Goal: Check status: Check status

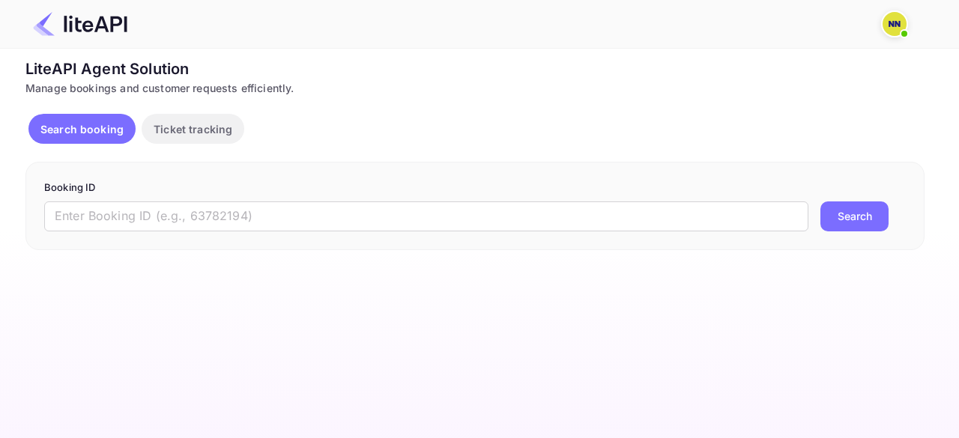
click at [171, 244] on div "Booking ID ​ Search" at bounding box center [474, 206] width 899 height 88
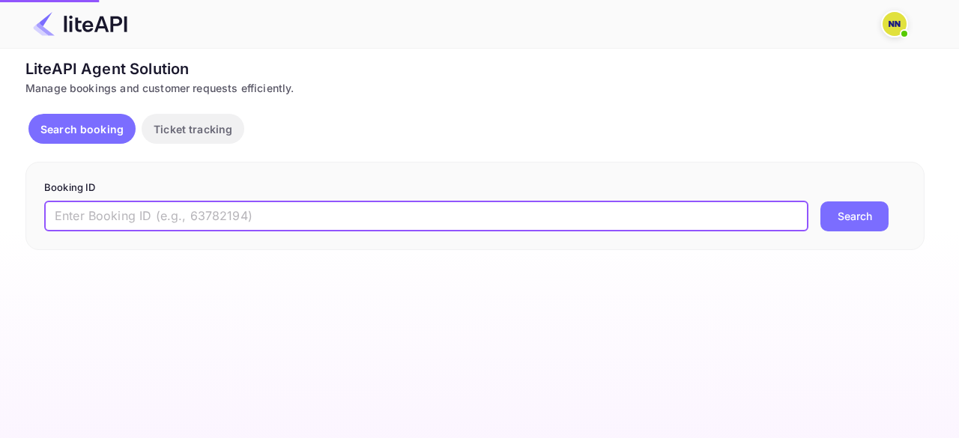
click at [174, 214] on input "text" at bounding box center [426, 217] width 764 height 30
paste input "8397482"
type input "8397482"
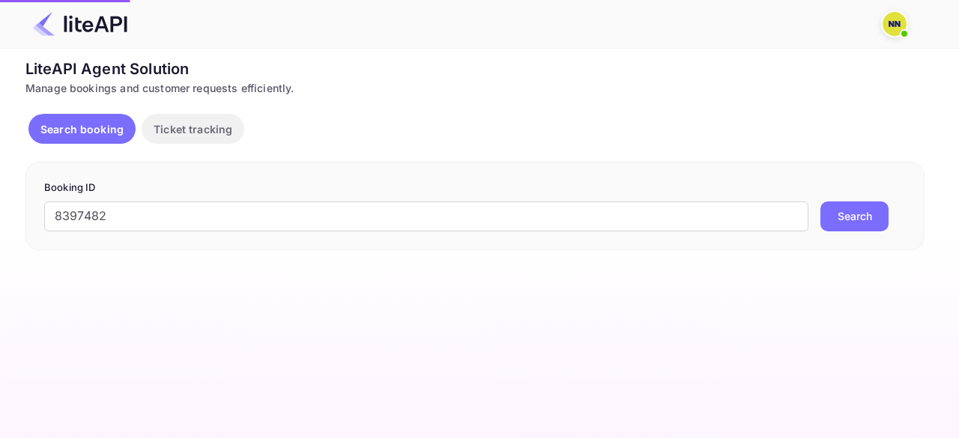
click at [862, 206] on button "Search" at bounding box center [854, 217] width 68 height 30
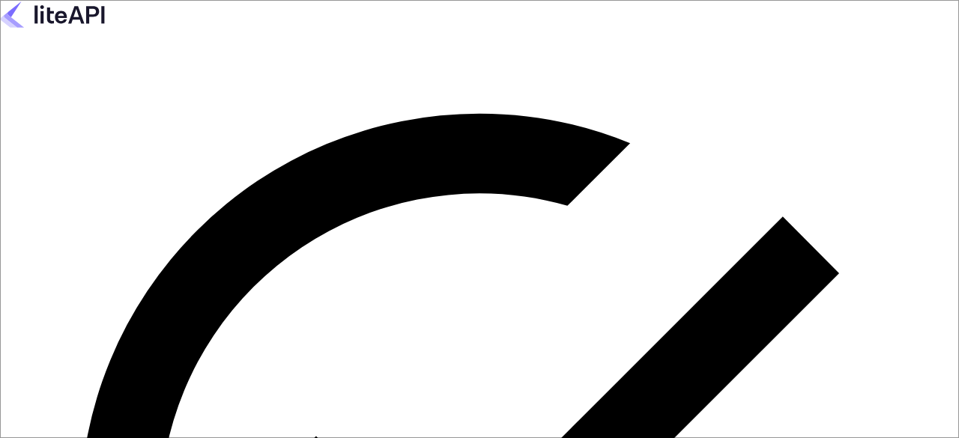
click at [289, 30] on keeper-lock "Open Keeper Popup" at bounding box center [280, 21] width 18 height 18
type input "zen.abddin@tbo.com"
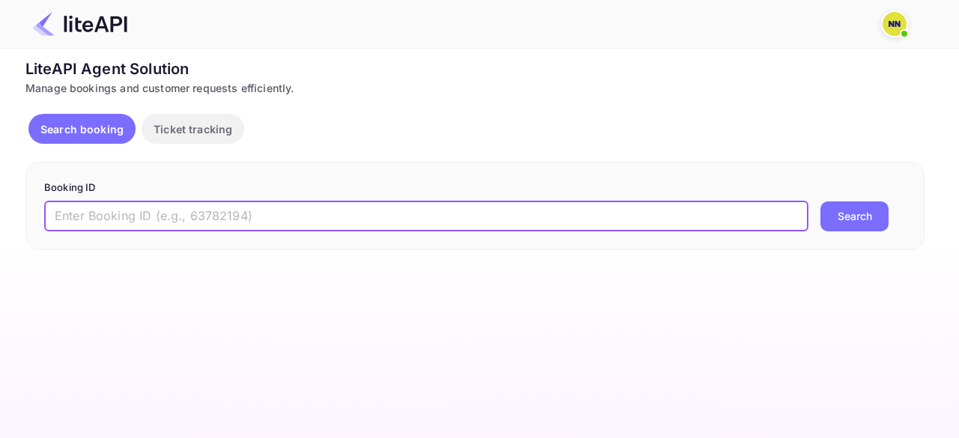
click at [122, 217] on input "text" at bounding box center [426, 217] width 764 height 30
paste input "8397482"
type input "8397482"
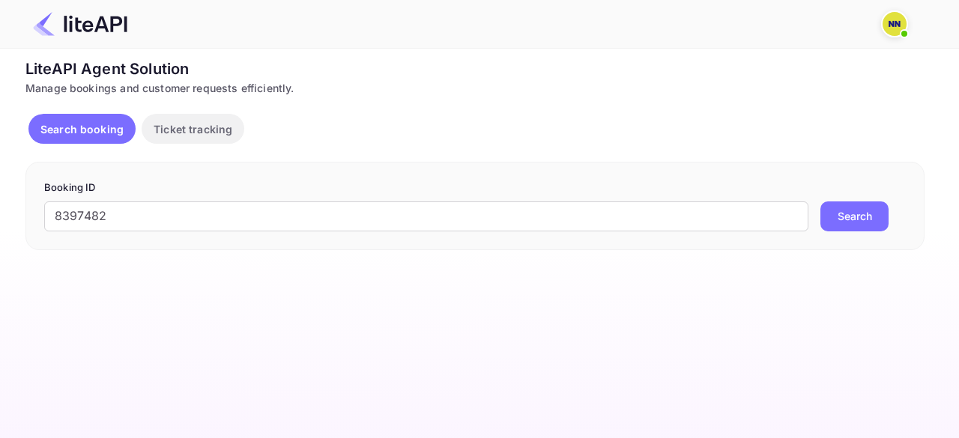
click at [839, 209] on button "Search" at bounding box center [854, 217] width 68 height 30
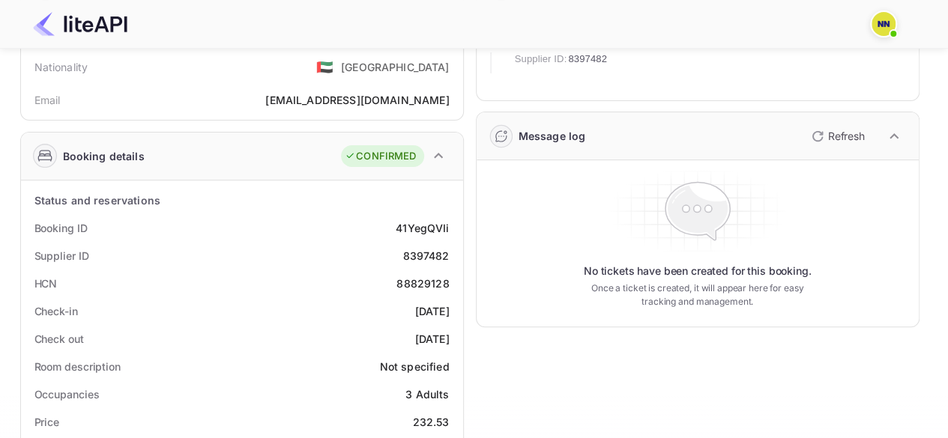
scroll to position [124, 0]
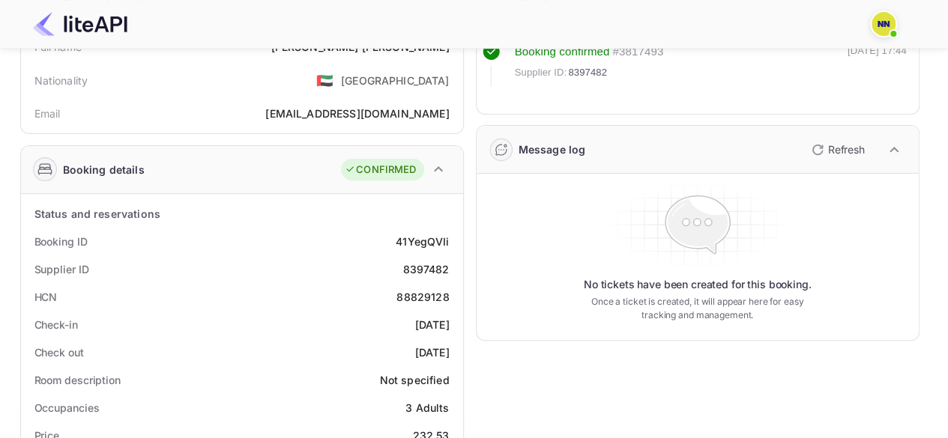
click at [427, 302] on div "88829128" at bounding box center [422, 297] width 52 height 16
copy div "88829128"
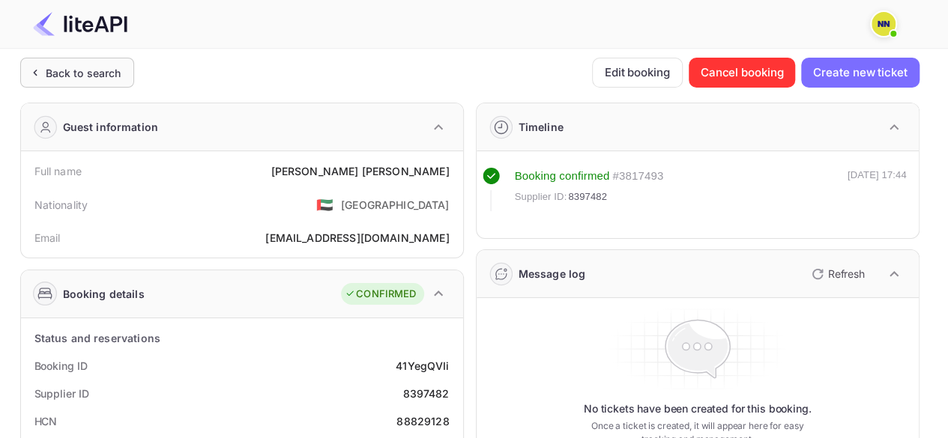
click at [46, 86] on div "Back to search" at bounding box center [77, 73] width 114 height 30
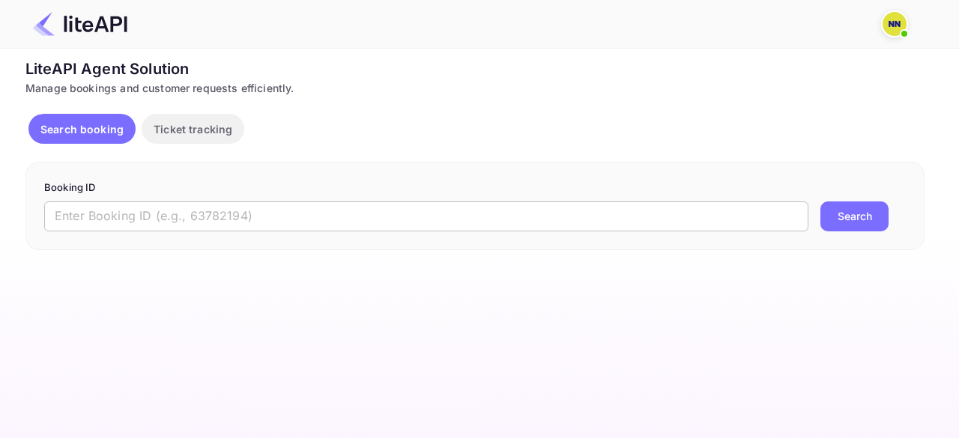
click at [226, 223] on input "text" at bounding box center [426, 217] width 764 height 30
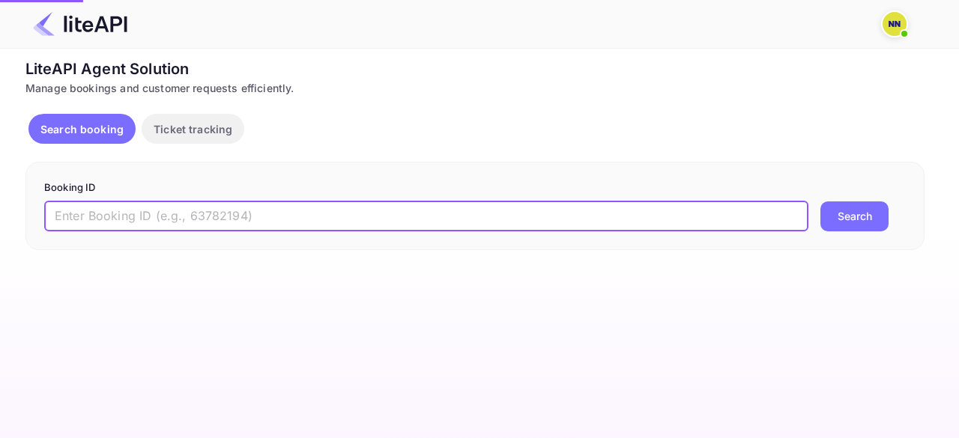
paste input "8306755"
type input "8306755"
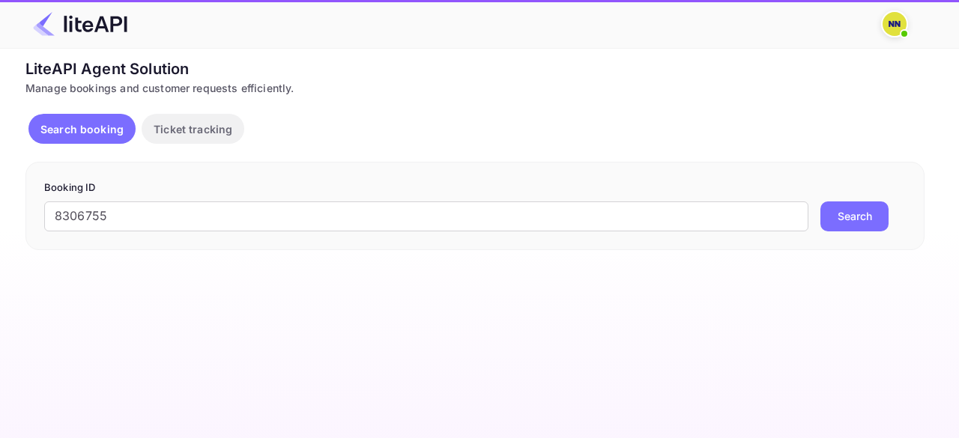
click at [826, 199] on form "Booking ID 8306755 ​ Search" at bounding box center [475, 206] width 862 height 51
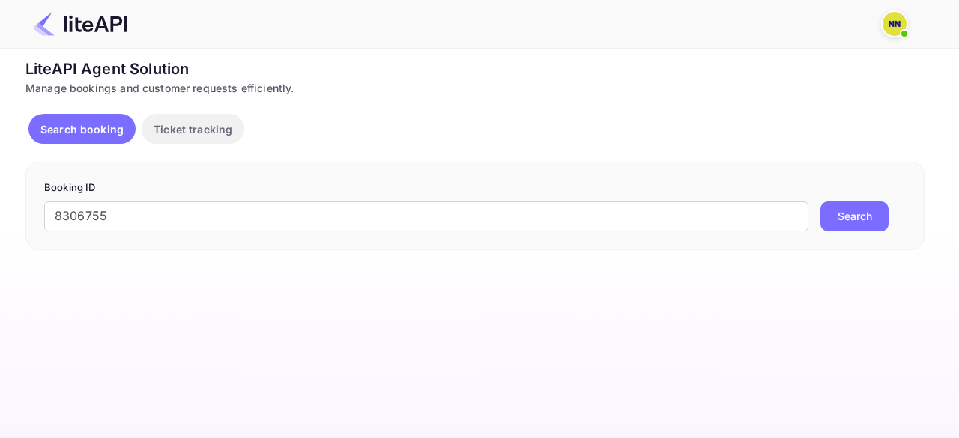
click at [830, 206] on button "Search" at bounding box center [854, 217] width 68 height 30
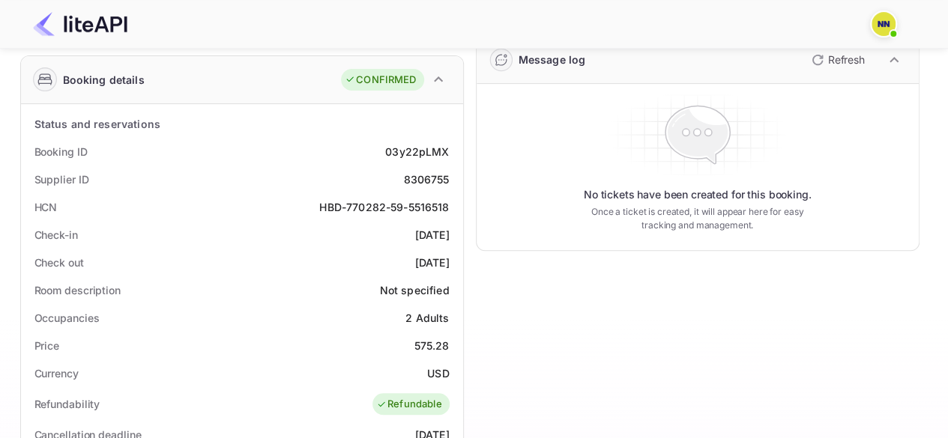
scroll to position [199, 0]
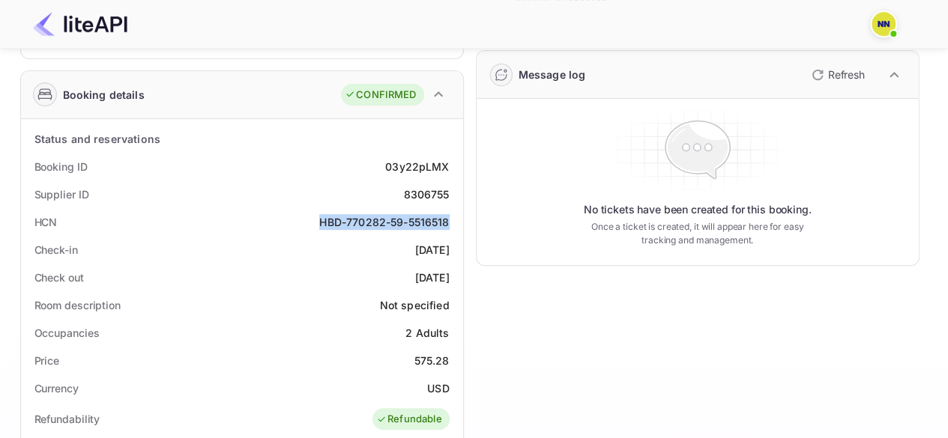
copy div "HBD-770282-59-5516518"
drag, startPoint x: 315, startPoint y: 218, endPoint x: 448, endPoint y: 226, distance: 132.8
click at [448, 226] on div "HCN HBD-770282-59-5516518" at bounding box center [242, 222] width 430 height 28
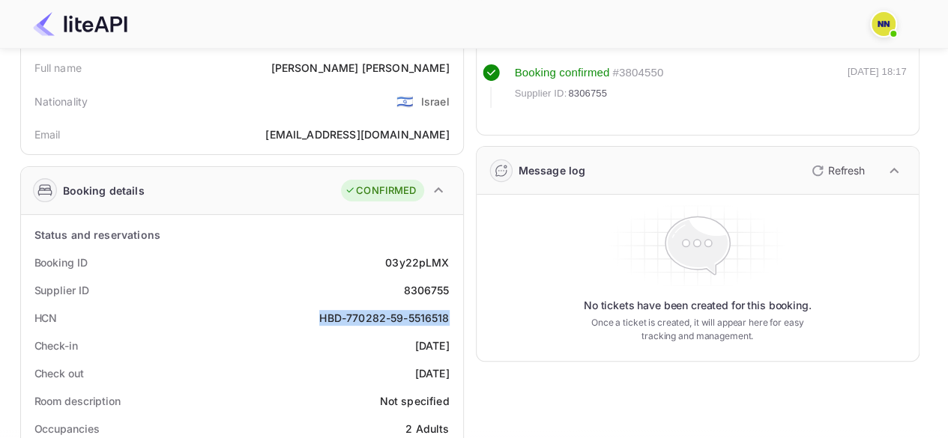
scroll to position [0, 0]
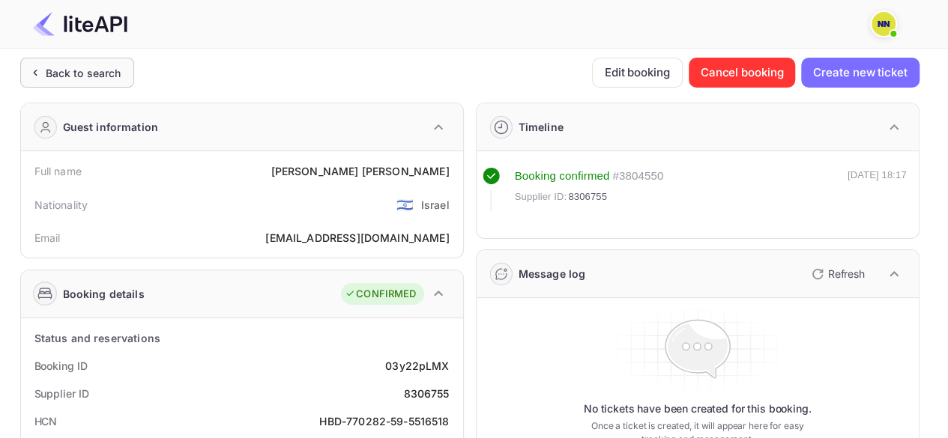
click at [111, 70] on div "Back to search" at bounding box center [84, 73] width 76 height 16
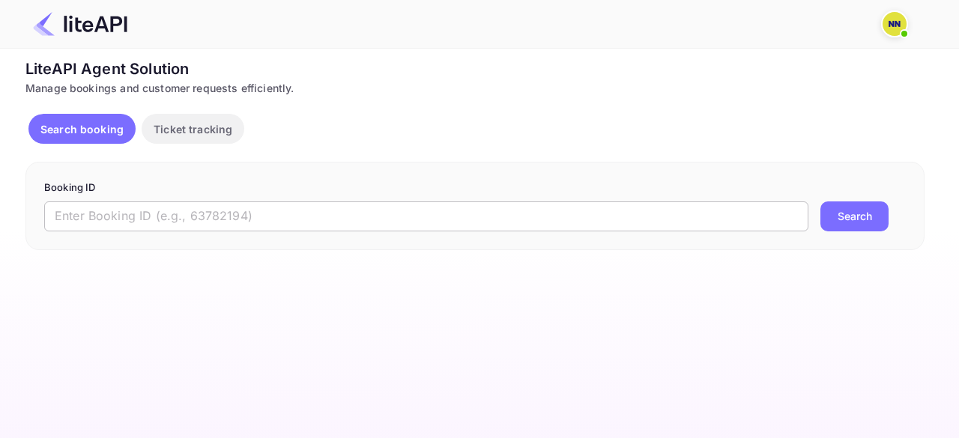
drag, startPoint x: 142, startPoint y: 187, endPoint x: 148, endPoint y: 209, distance: 23.5
click at [147, 205] on form "Booking ID ​ Search" at bounding box center [475, 206] width 862 height 51
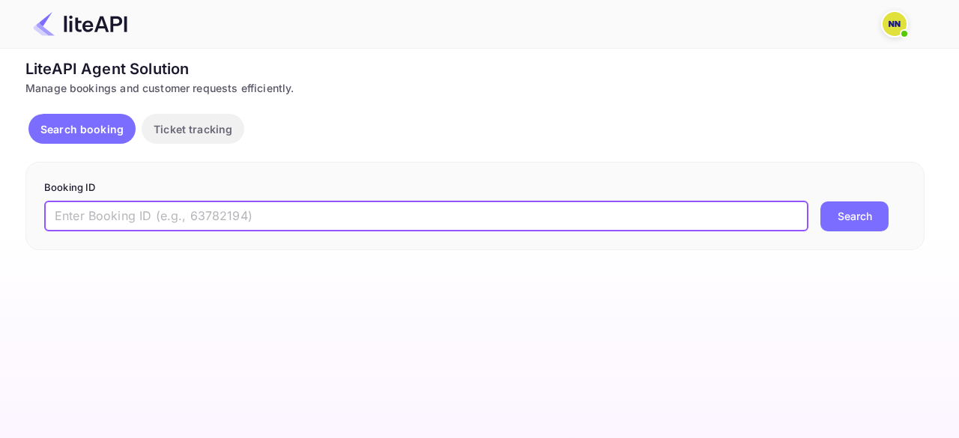
click at [148, 211] on input "text" at bounding box center [426, 217] width 764 height 30
paste input "7906767"
type input "7906767"
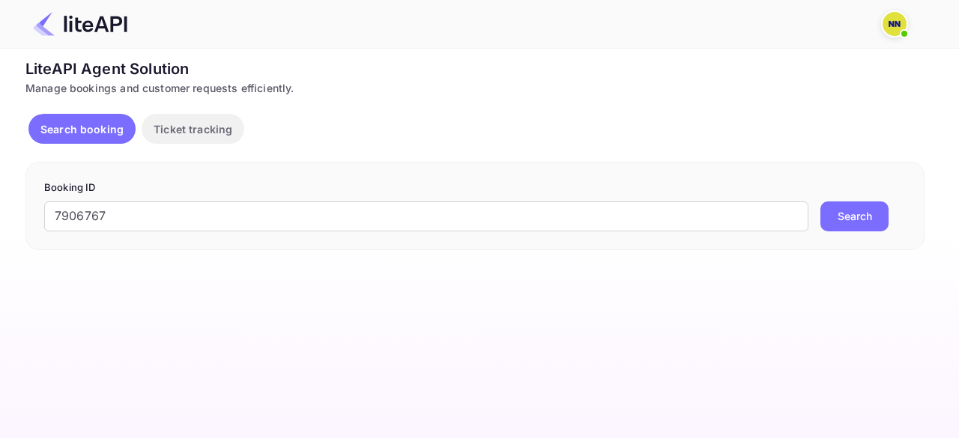
click at [826, 218] on button "Search" at bounding box center [854, 217] width 68 height 30
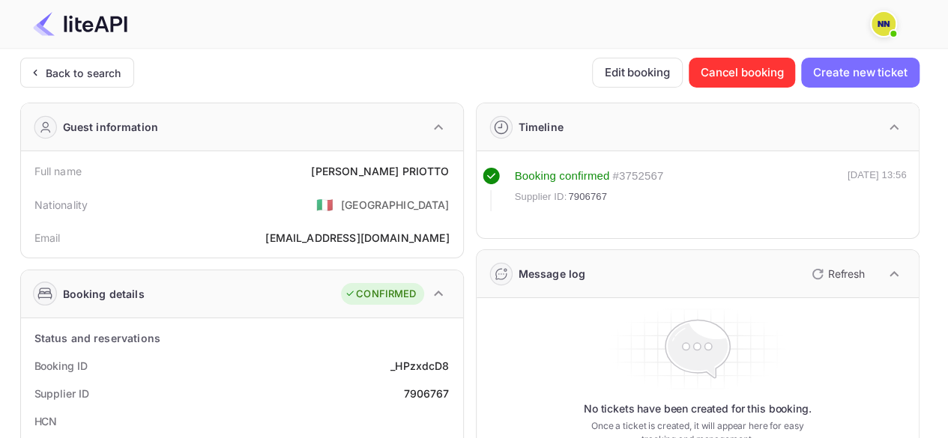
scroll to position [150, 0]
click at [92, 82] on div "Back to search" at bounding box center [77, 73] width 114 height 30
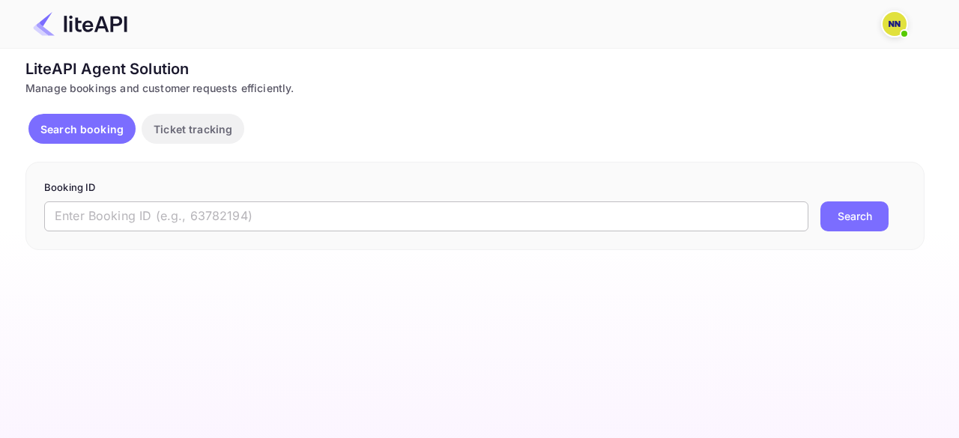
click at [109, 213] on input "text" at bounding box center [426, 217] width 764 height 30
paste input "7758097"
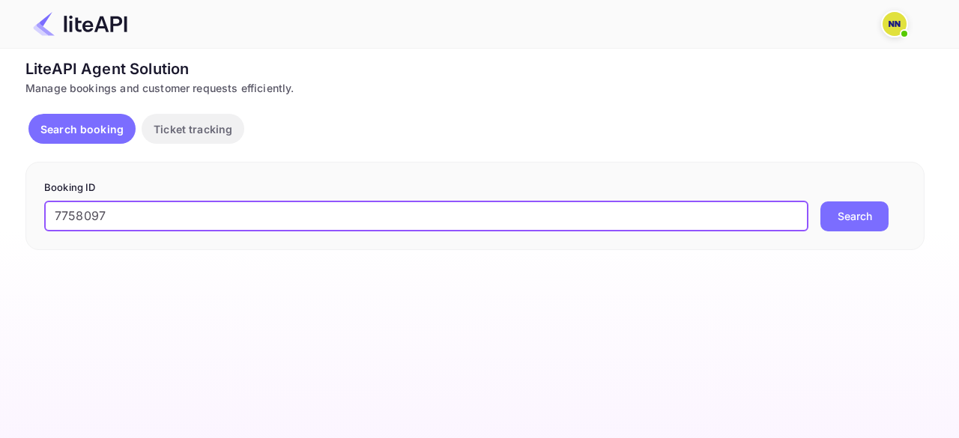
type input "7758097"
click at [839, 211] on button "Search" at bounding box center [854, 217] width 68 height 30
